Goal: Navigation & Orientation: Understand site structure

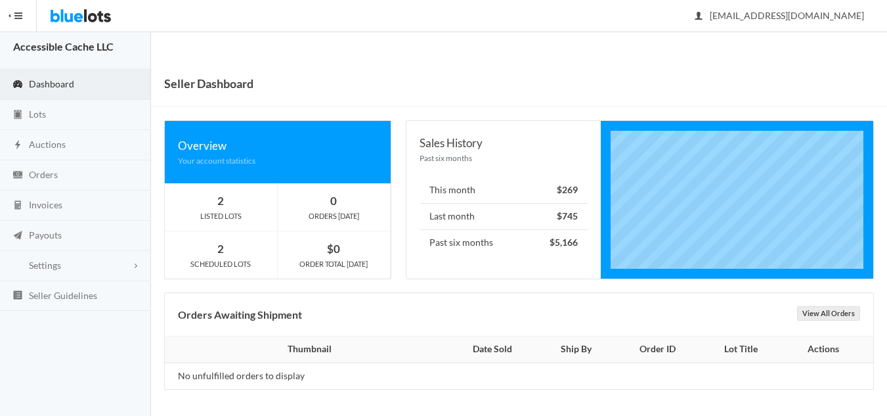
scroll to position [7, 0]
click at [39, 143] on span "Auctions" at bounding box center [47, 144] width 37 height 11
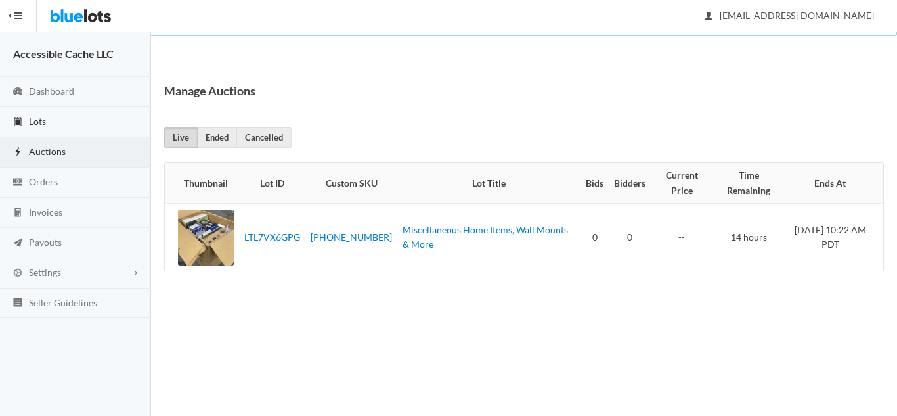
click at [48, 120] on link "Lots" at bounding box center [75, 122] width 151 height 30
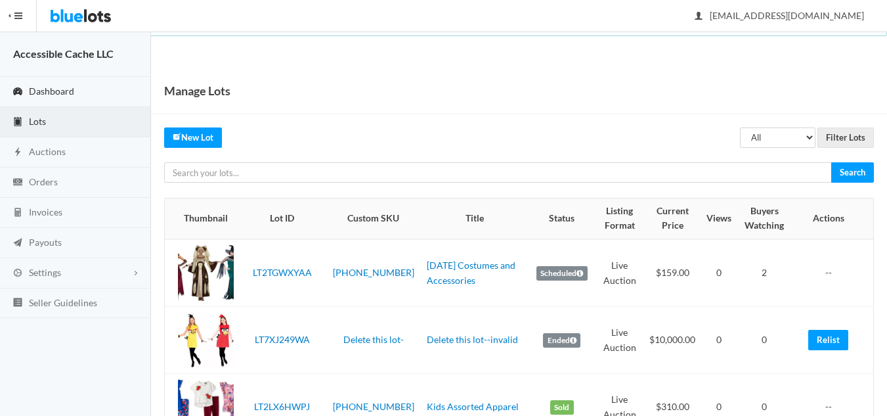
click at [55, 91] on span "Dashboard" at bounding box center [51, 90] width 45 height 11
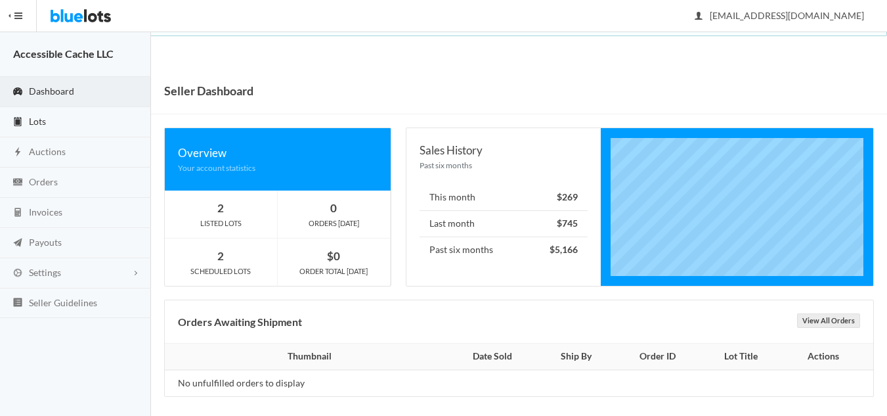
click at [42, 121] on span "Lots" at bounding box center [37, 121] width 17 height 11
